Goal: Navigation & Orientation: Find specific page/section

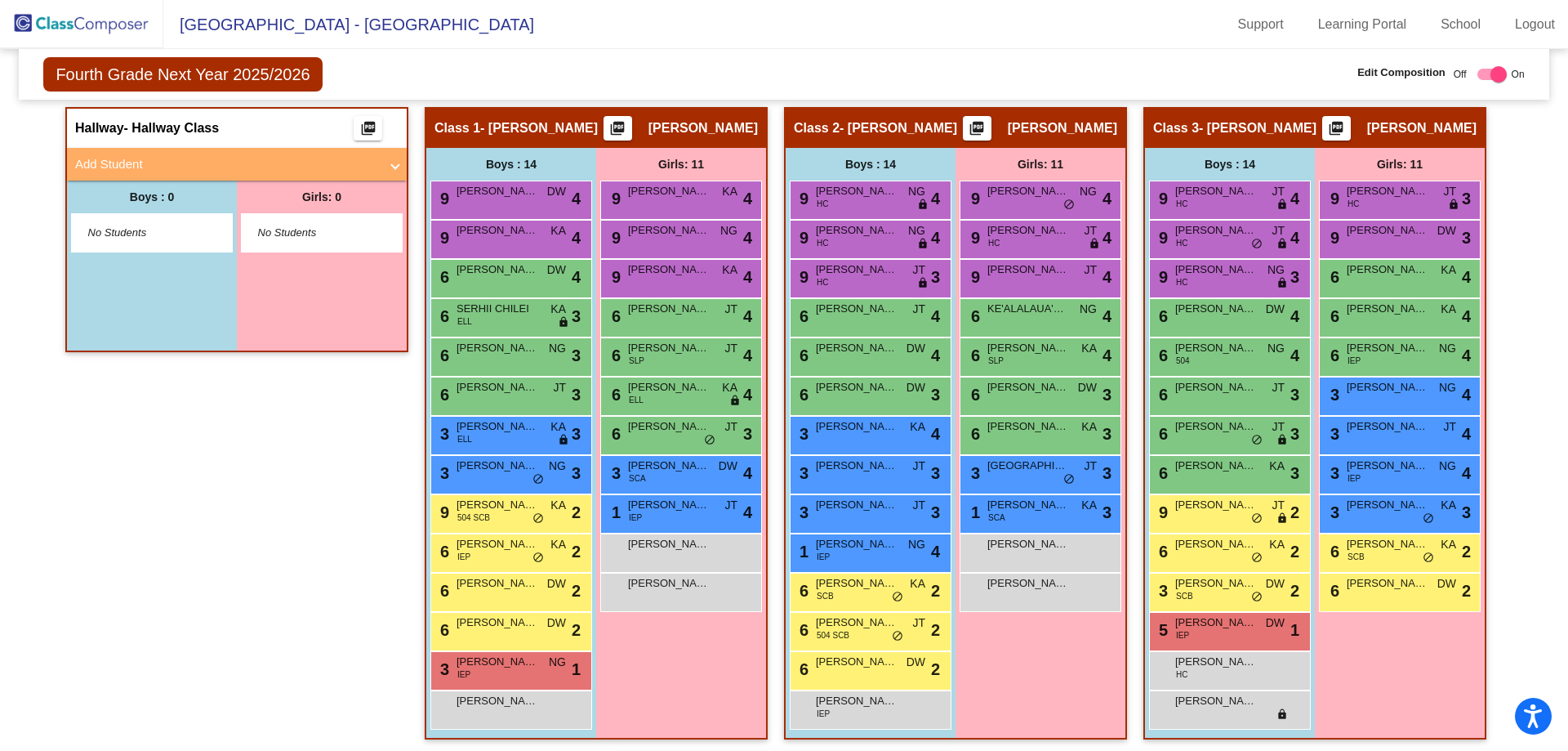
click at [68, 14] on img at bounding box center [82, 24] width 163 height 48
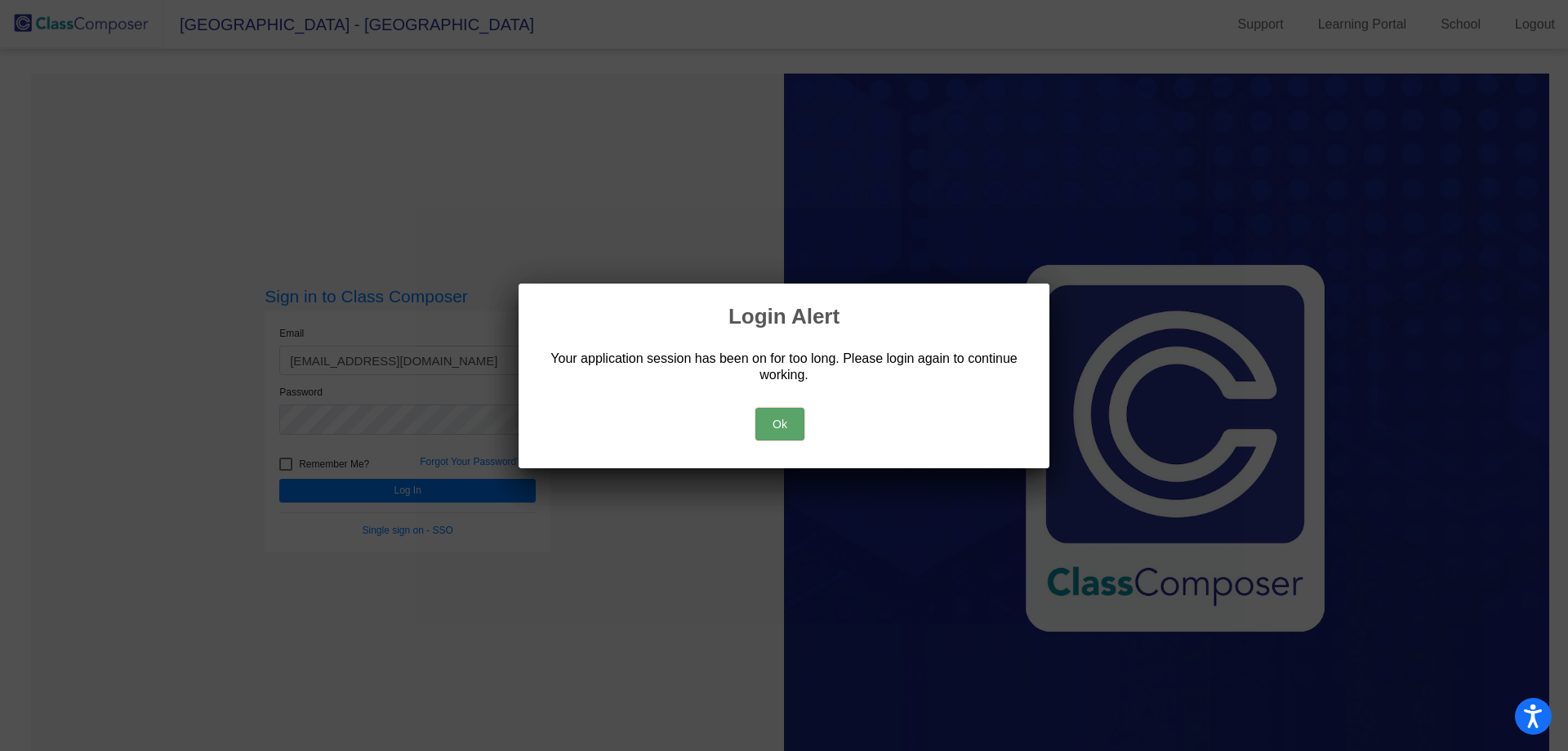
click at [780, 402] on div "Ok" at bounding box center [784, 420] width 492 height 57
click at [780, 421] on button "Ok" at bounding box center [780, 424] width 49 height 32
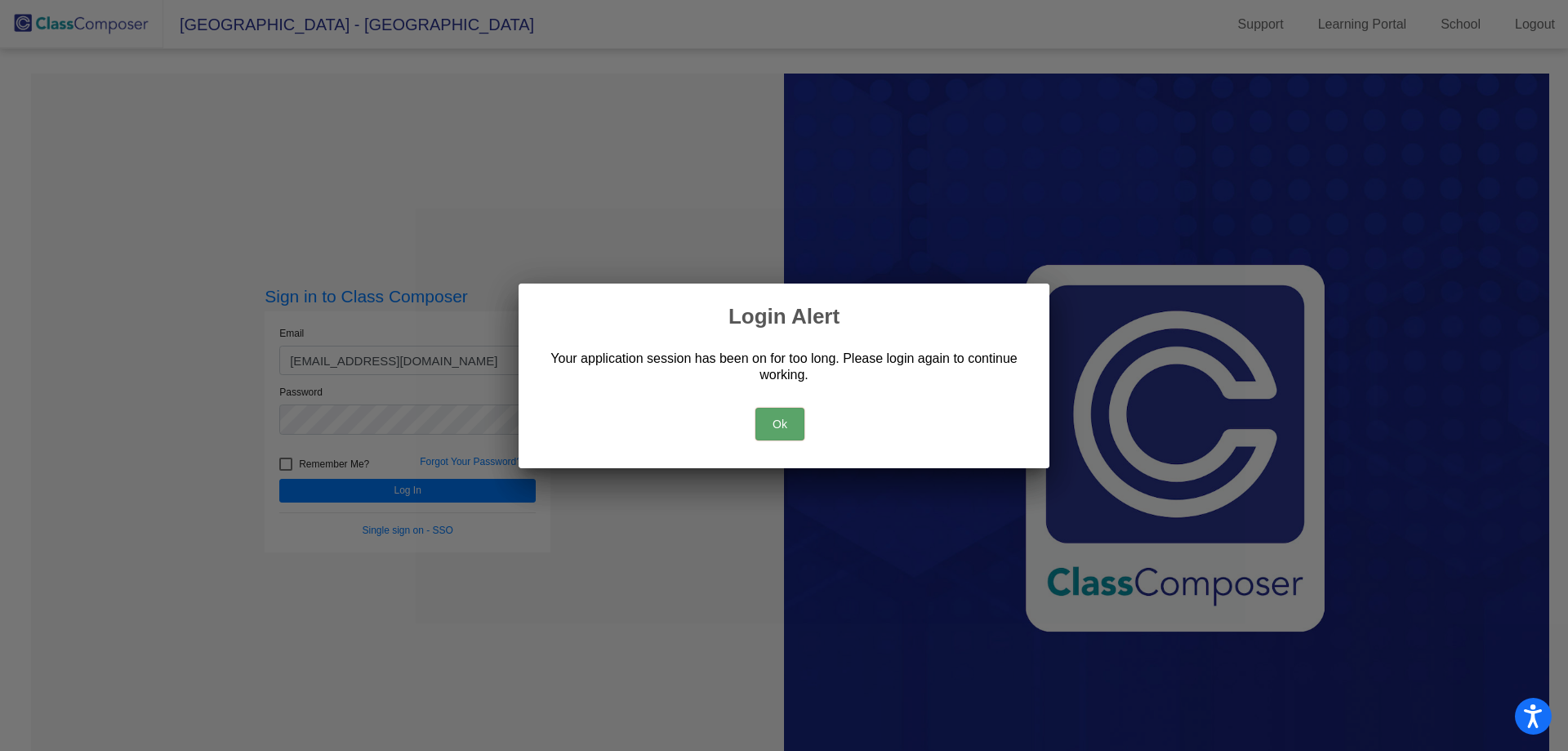
click at [782, 424] on button "Ok" at bounding box center [780, 424] width 49 height 32
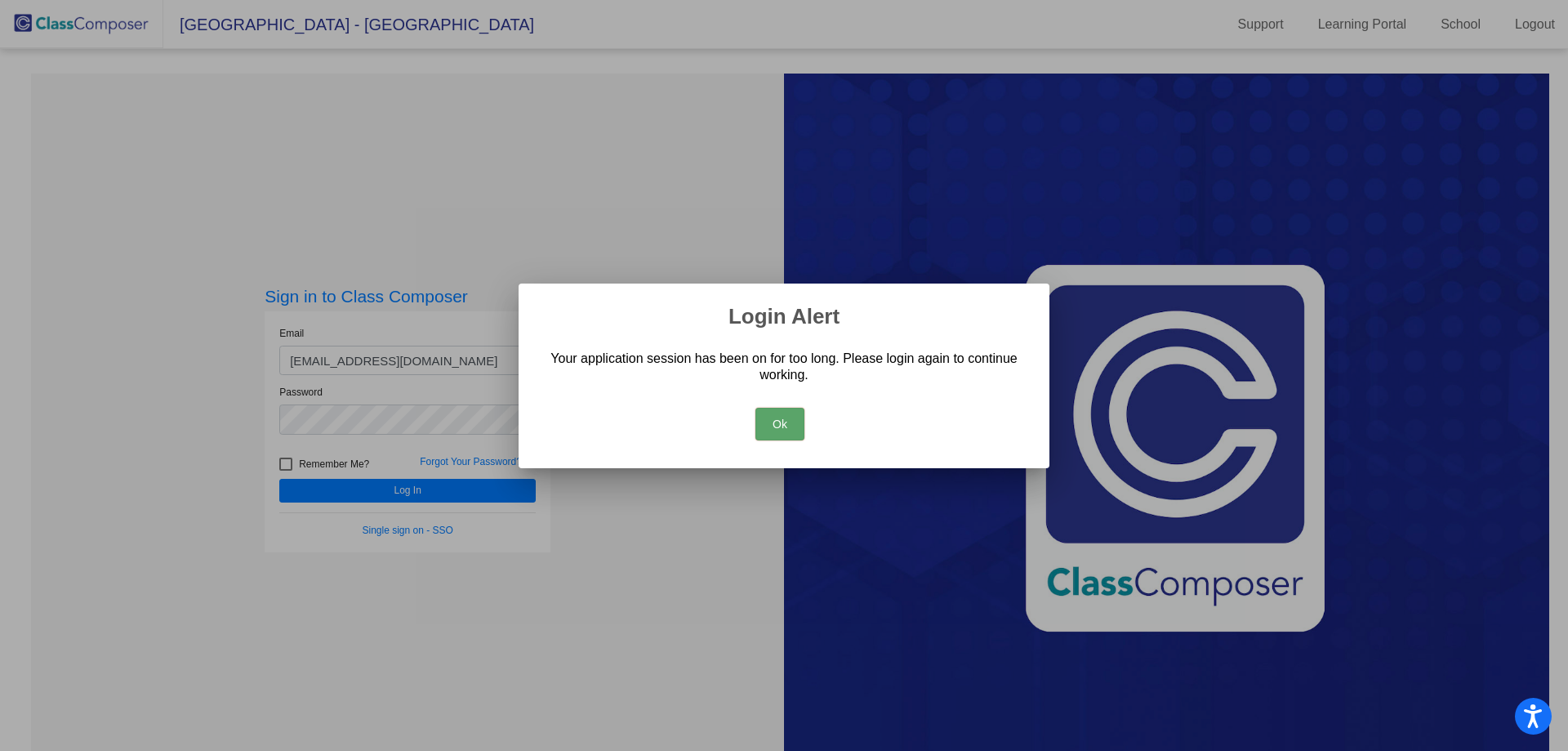
click at [792, 424] on button "Ok" at bounding box center [780, 424] width 49 height 32
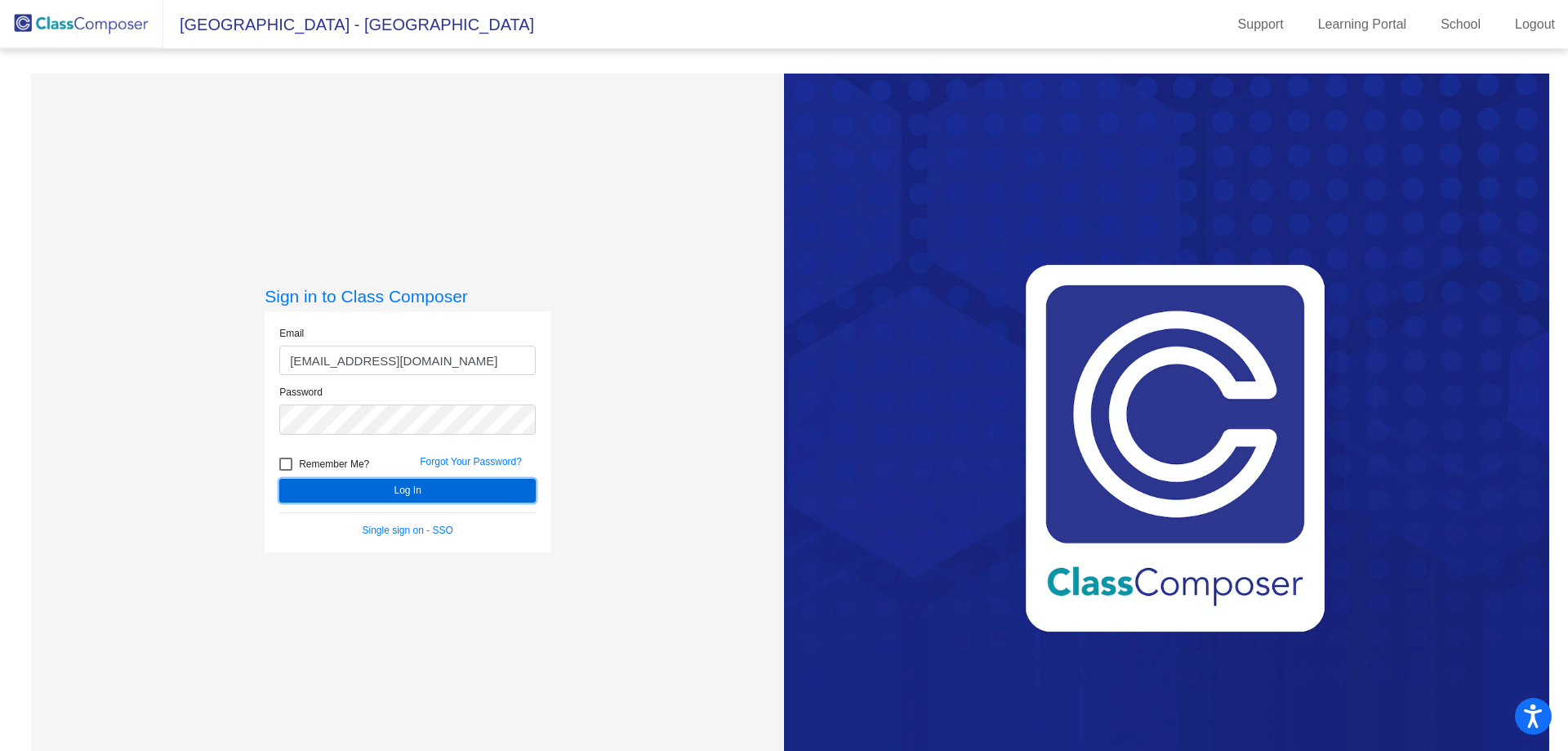
click at [401, 487] on button "Log In" at bounding box center [407, 491] width 257 height 23
